Goal: Navigation & Orientation: Find specific page/section

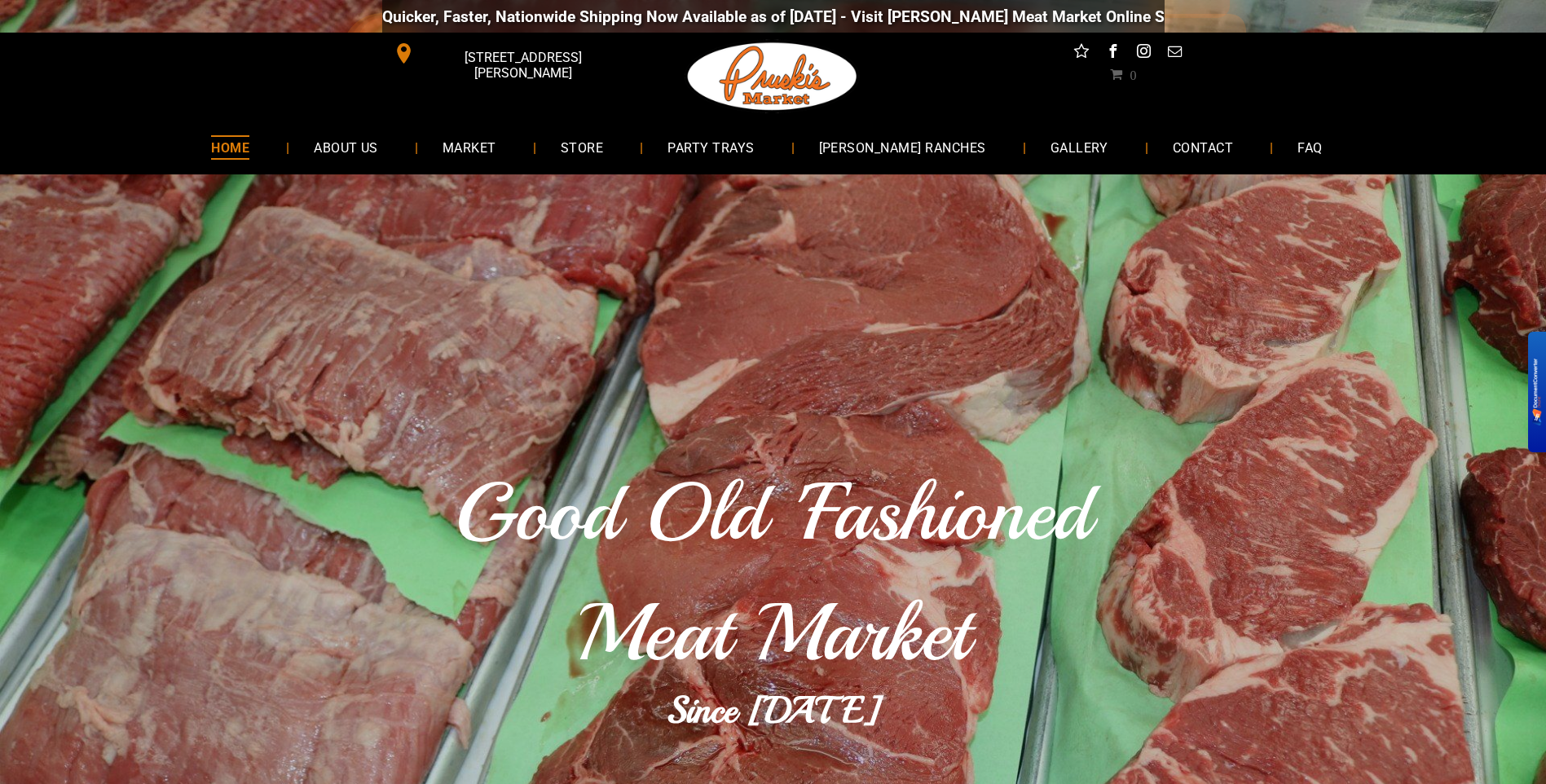
click at [603, 150] on span "STORE" at bounding box center [581, 147] width 42 height 23
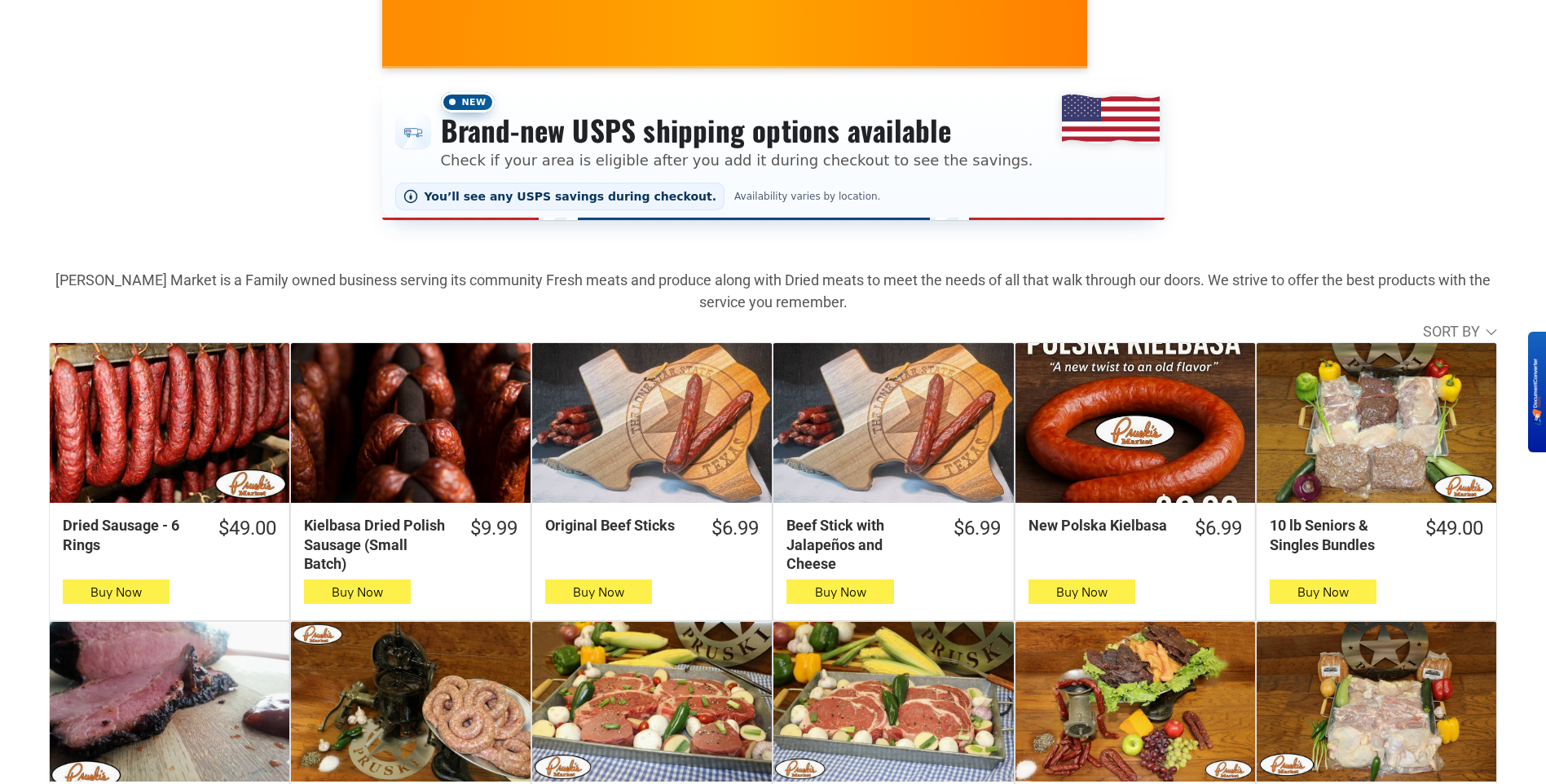
scroll to position [326, 0]
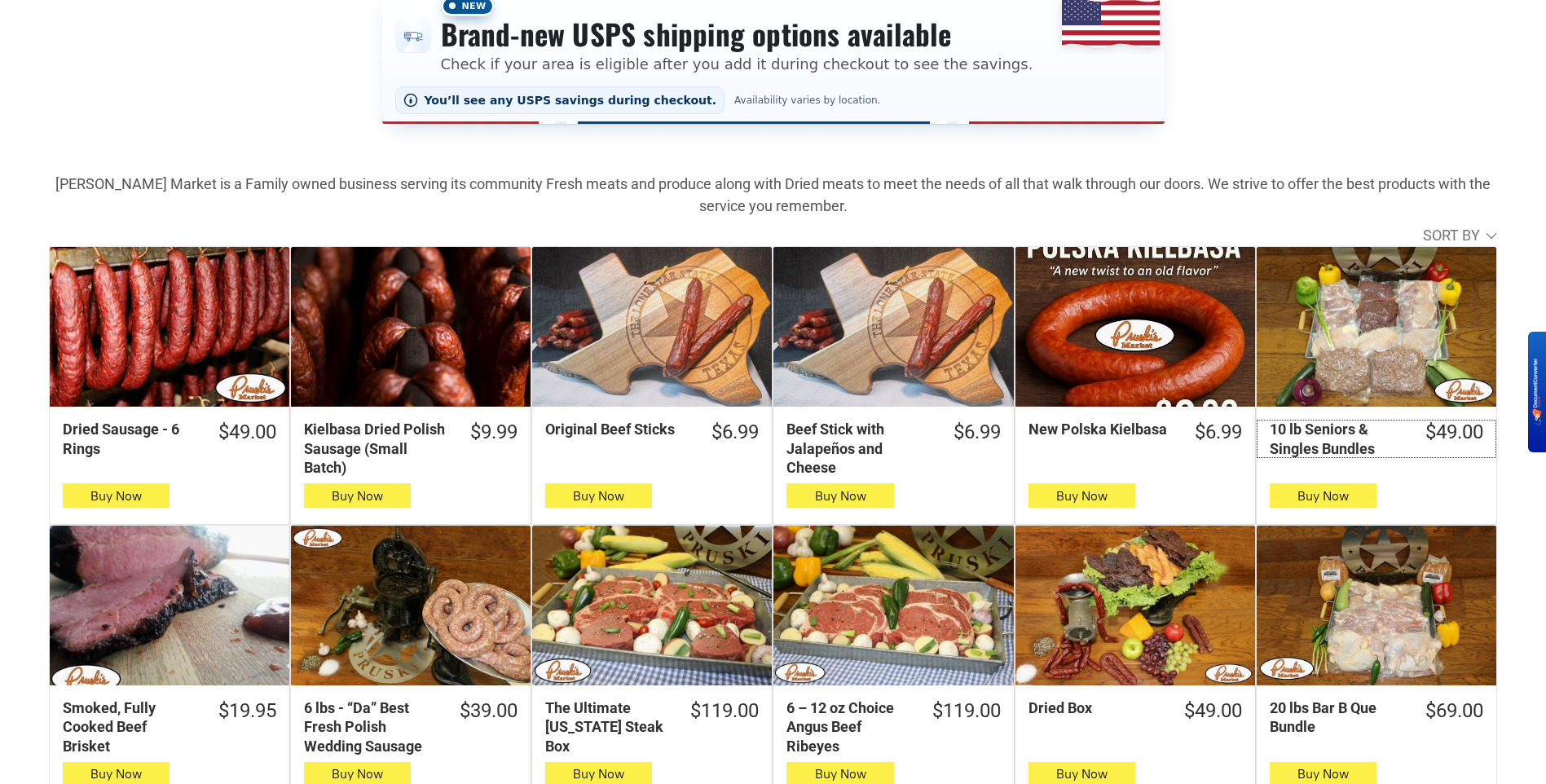
click at [1326, 432] on div "10 lb Seniors & Singles Bundles" at bounding box center [1336, 439] width 134 height 38
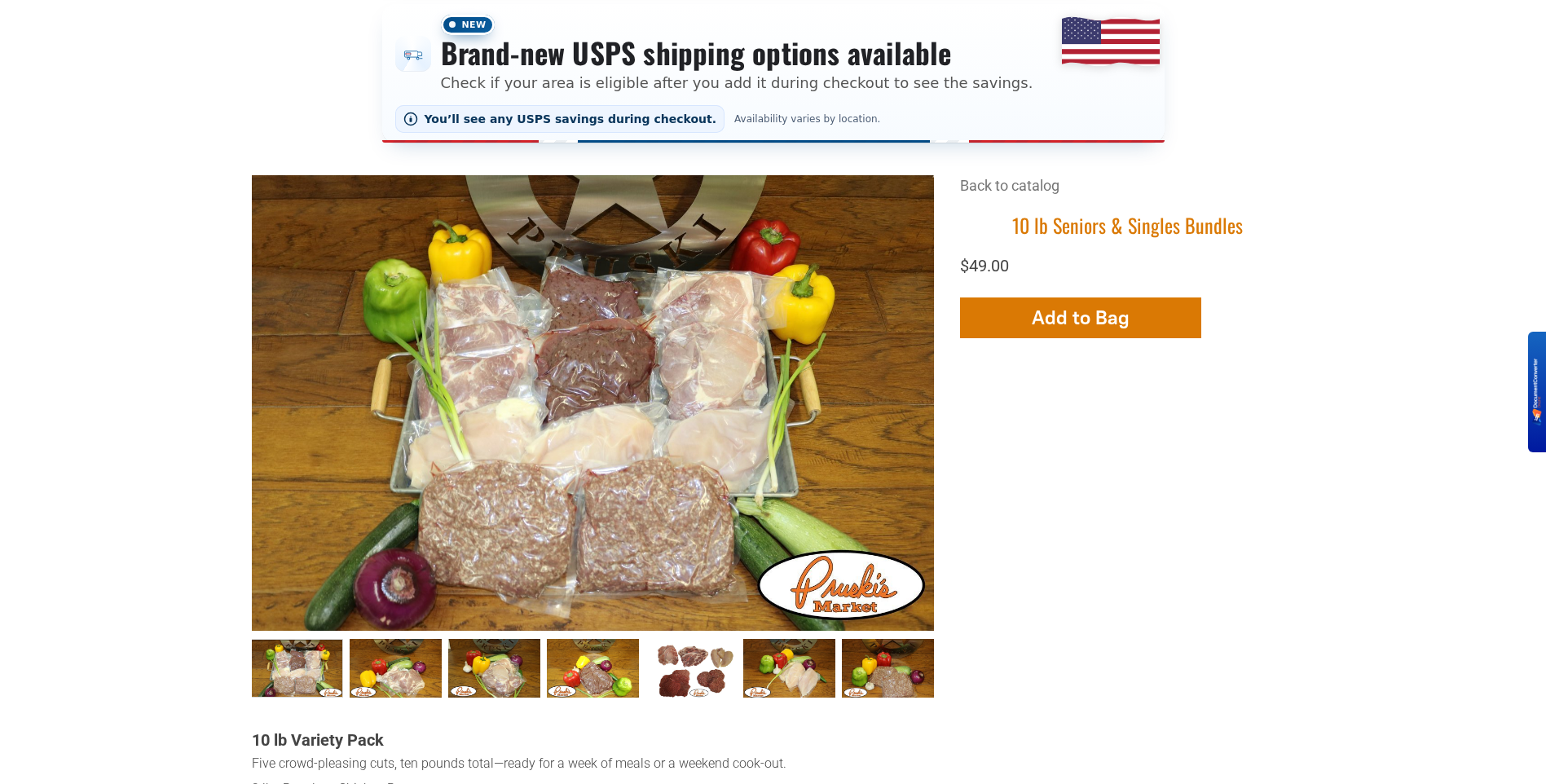
scroll to position [407, 0]
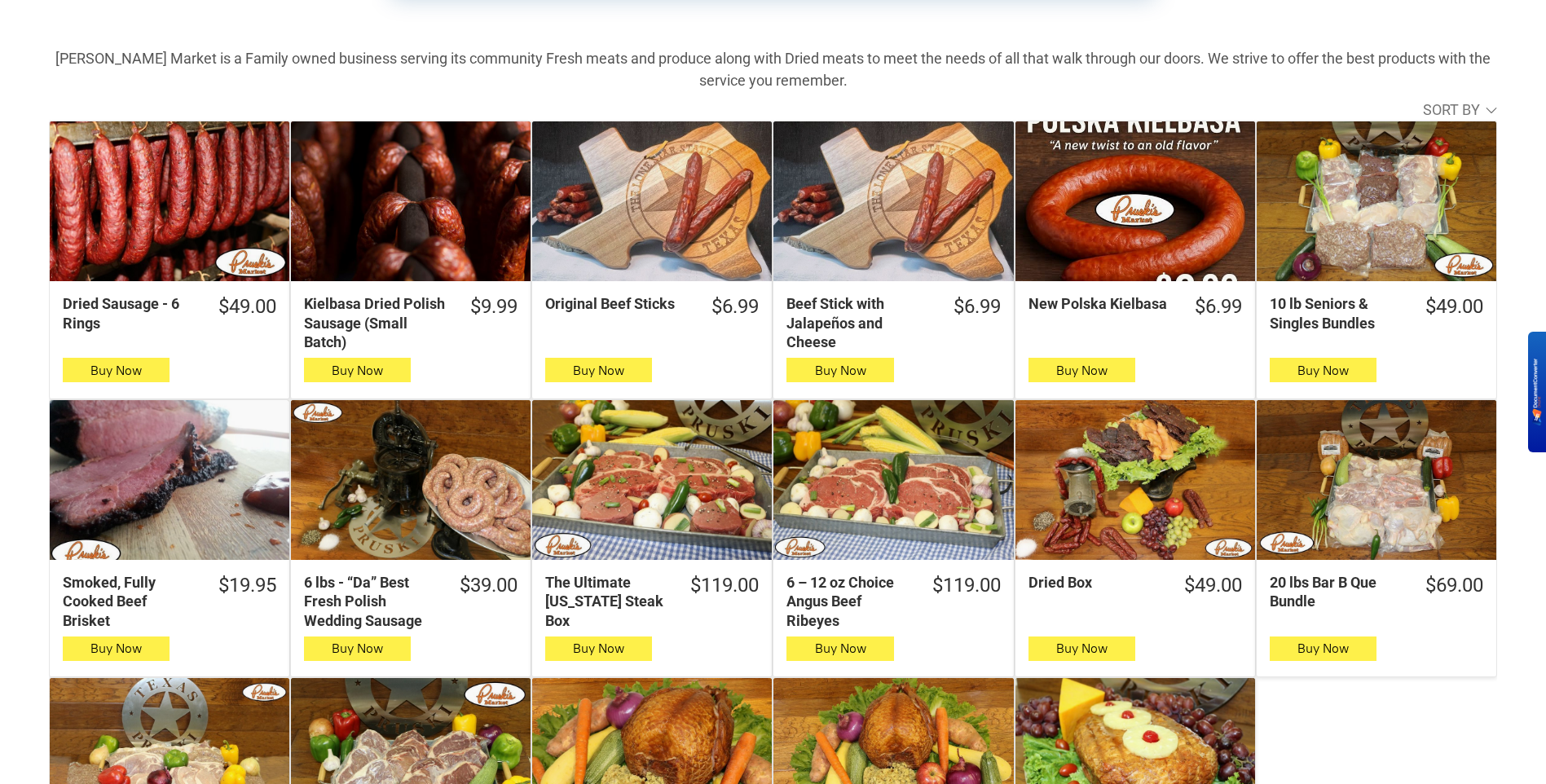
scroll to position [488, 0]
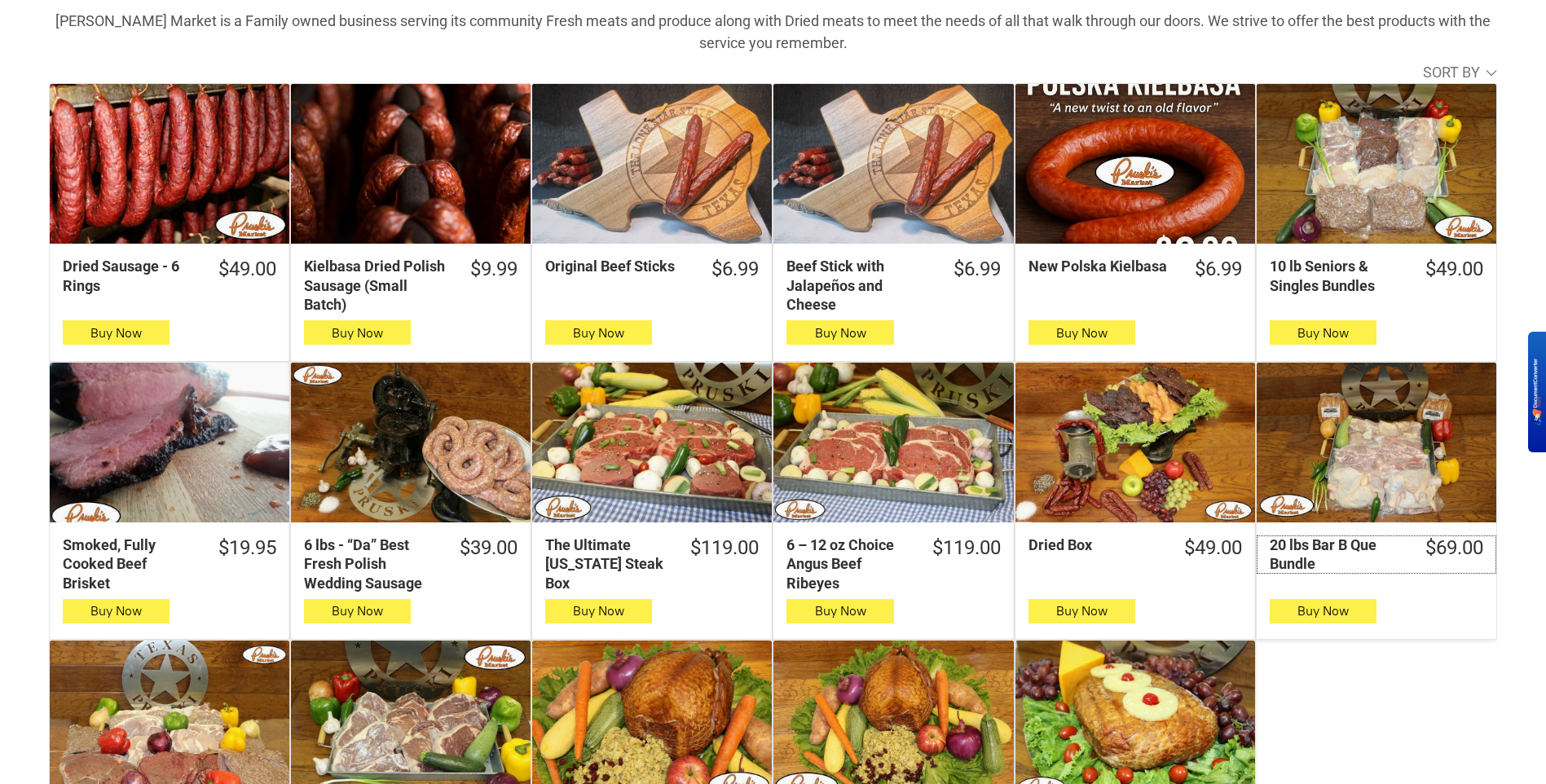
click at [1312, 545] on div "20 lbs Bar B Que Bundle" at bounding box center [1336, 554] width 134 height 38
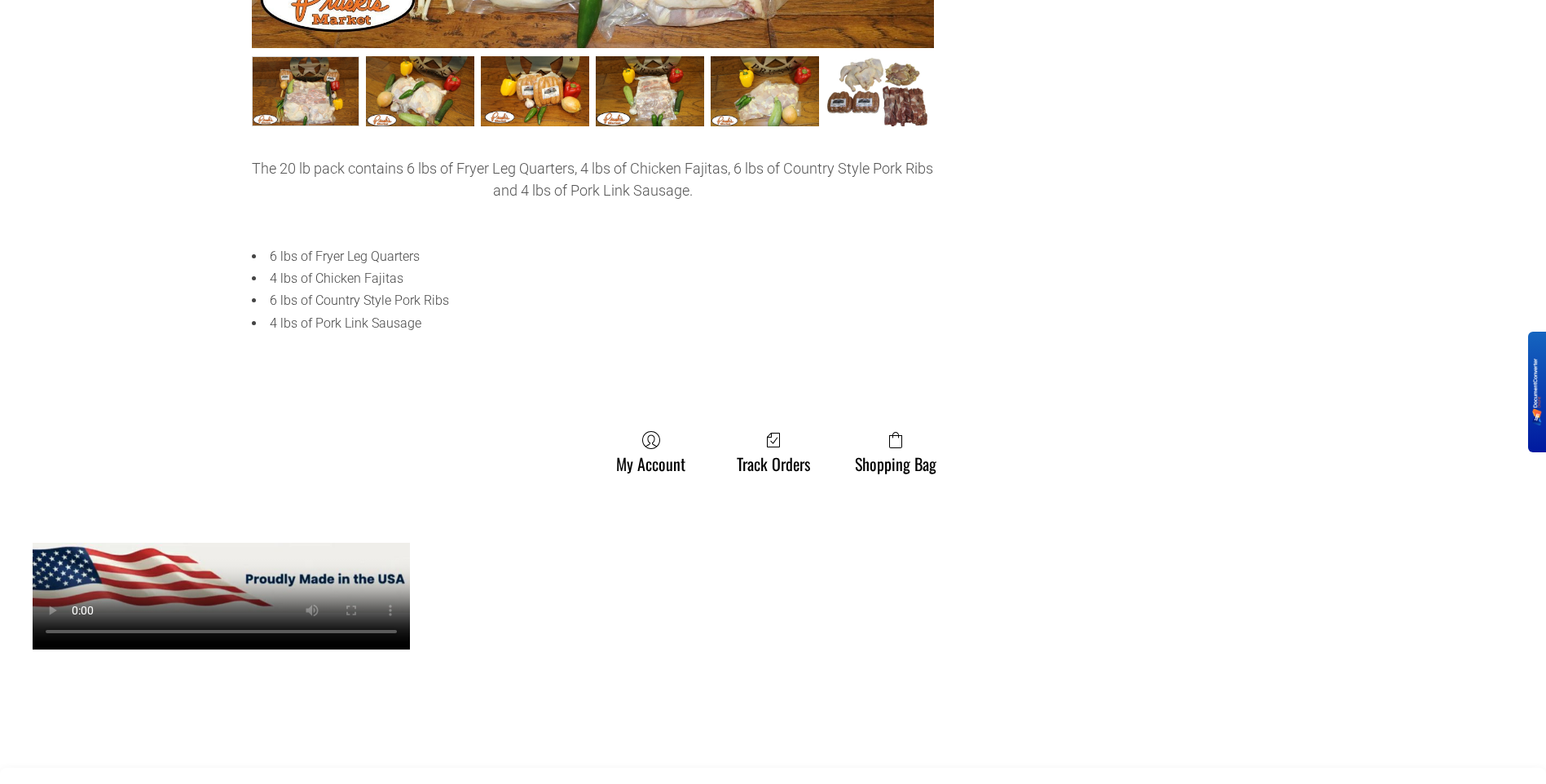
scroll to position [896, 0]
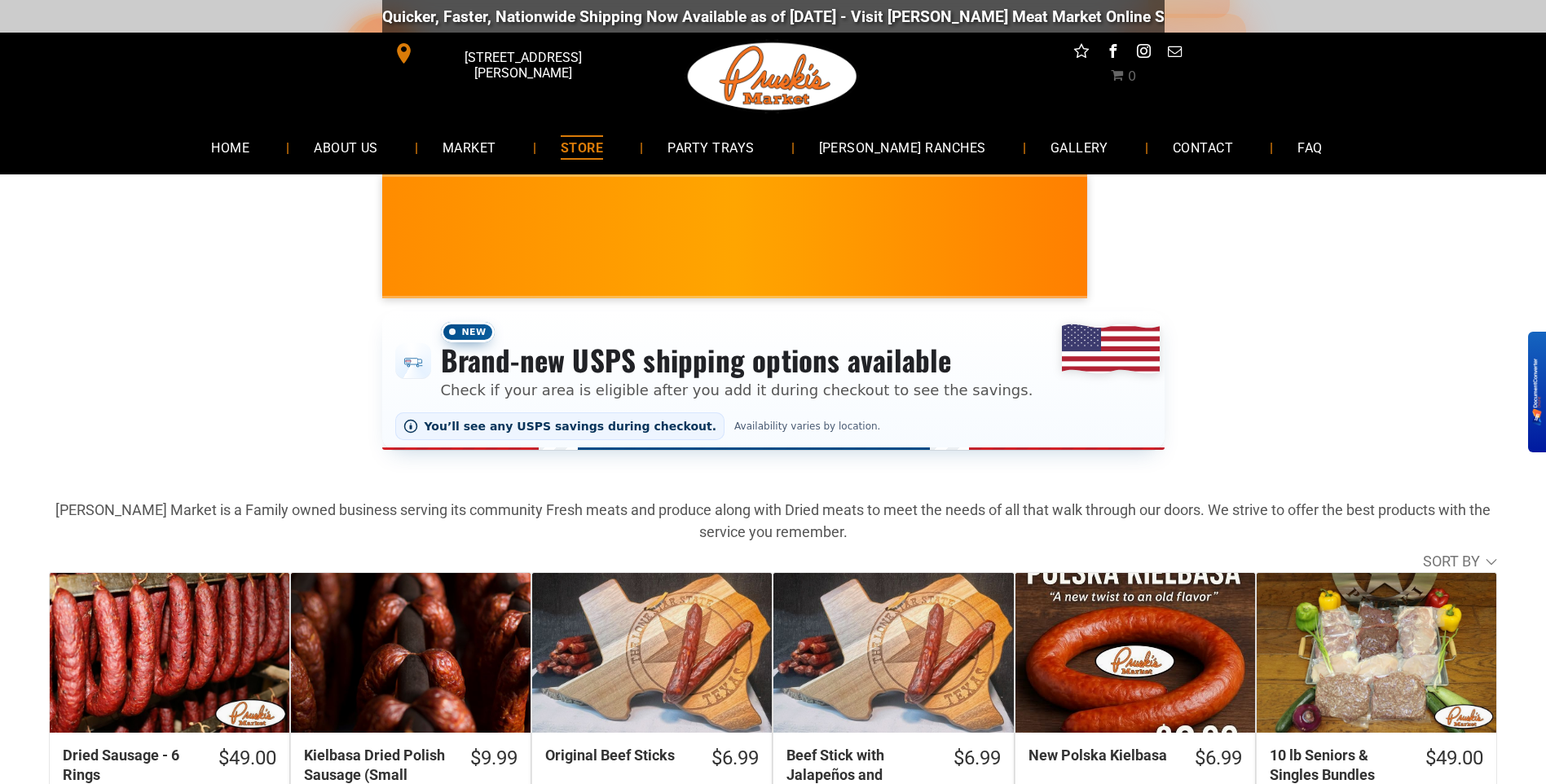
click at [365, 147] on span "ABOUT US" at bounding box center [345, 147] width 64 height 23
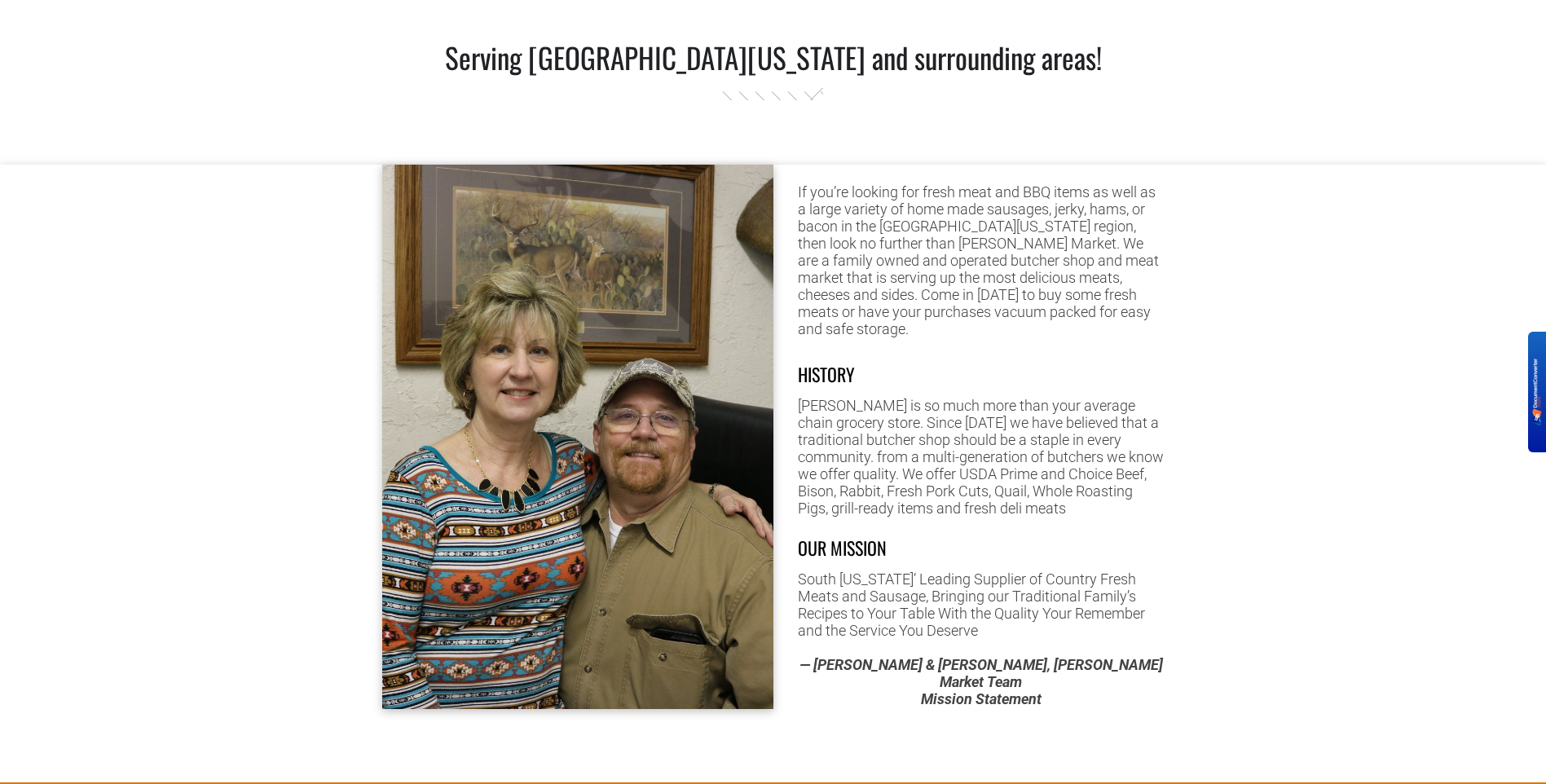
scroll to position [734, 0]
